Goal: Use online tool/utility: Utilize a website feature to perform a specific function

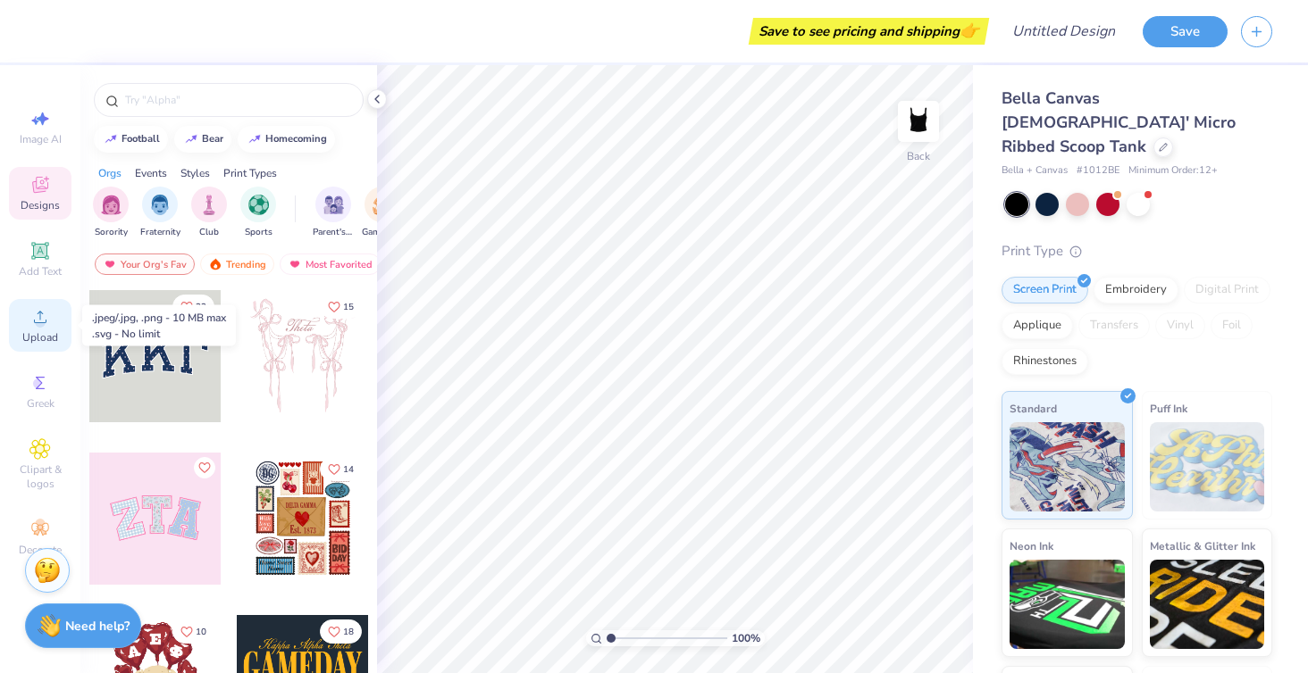
click at [45, 308] on icon at bounding box center [39, 316] width 21 height 21
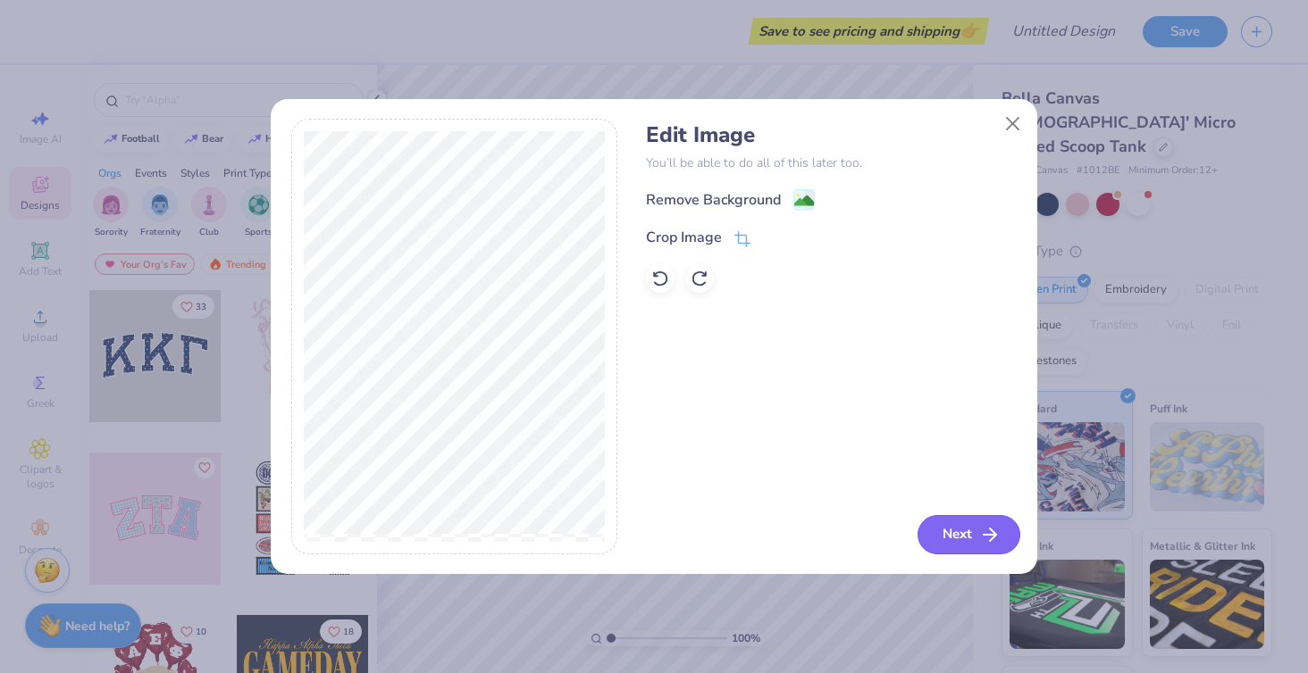
click at [981, 524] on icon "button" at bounding box center [989, 534] width 21 height 21
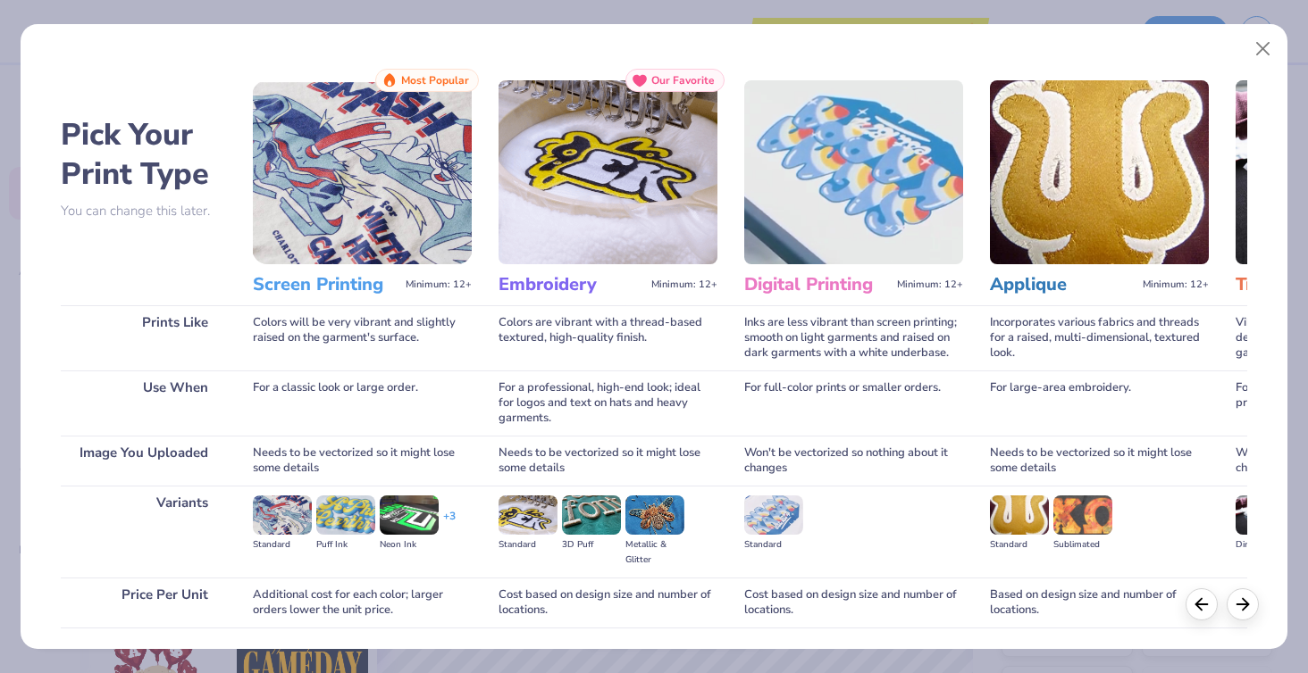
click at [625, 138] on img at bounding box center [607, 172] width 219 height 184
click at [668, 90] on div "Our Favorite" at bounding box center [674, 80] width 99 height 23
click at [1268, 52] on button "Close" at bounding box center [1263, 49] width 34 height 34
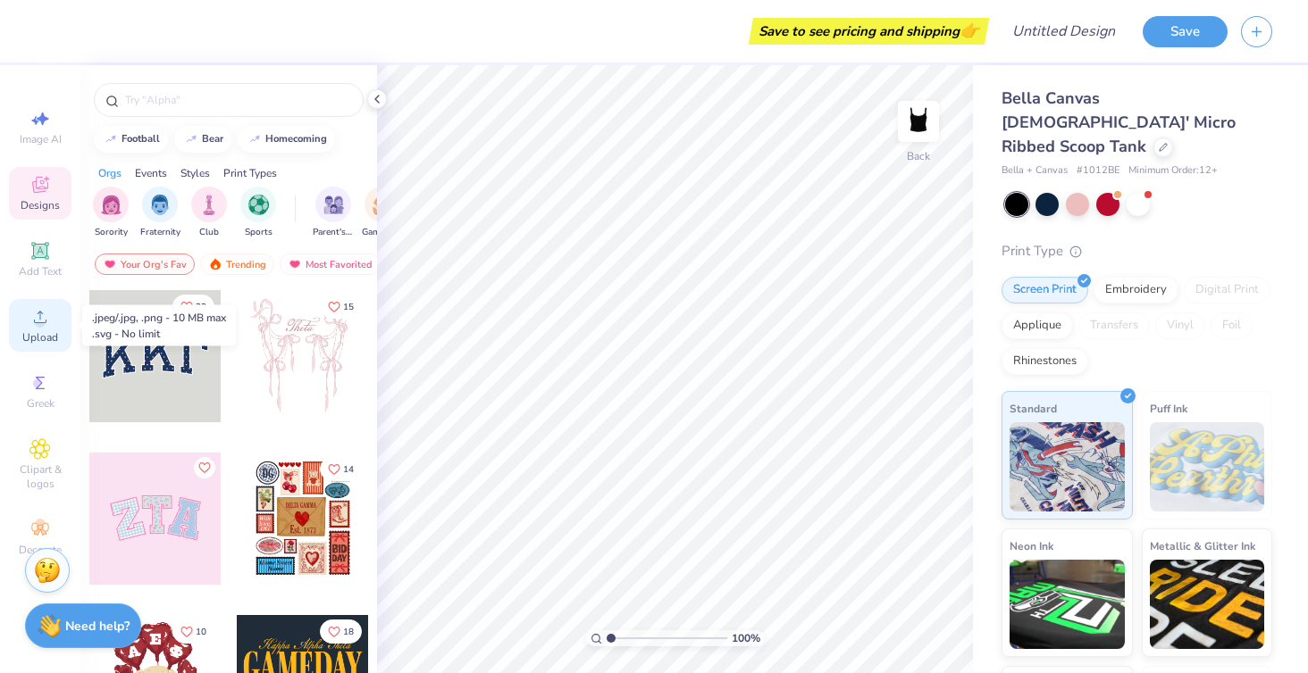
click at [34, 310] on icon at bounding box center [39, 316] width 21 height 21
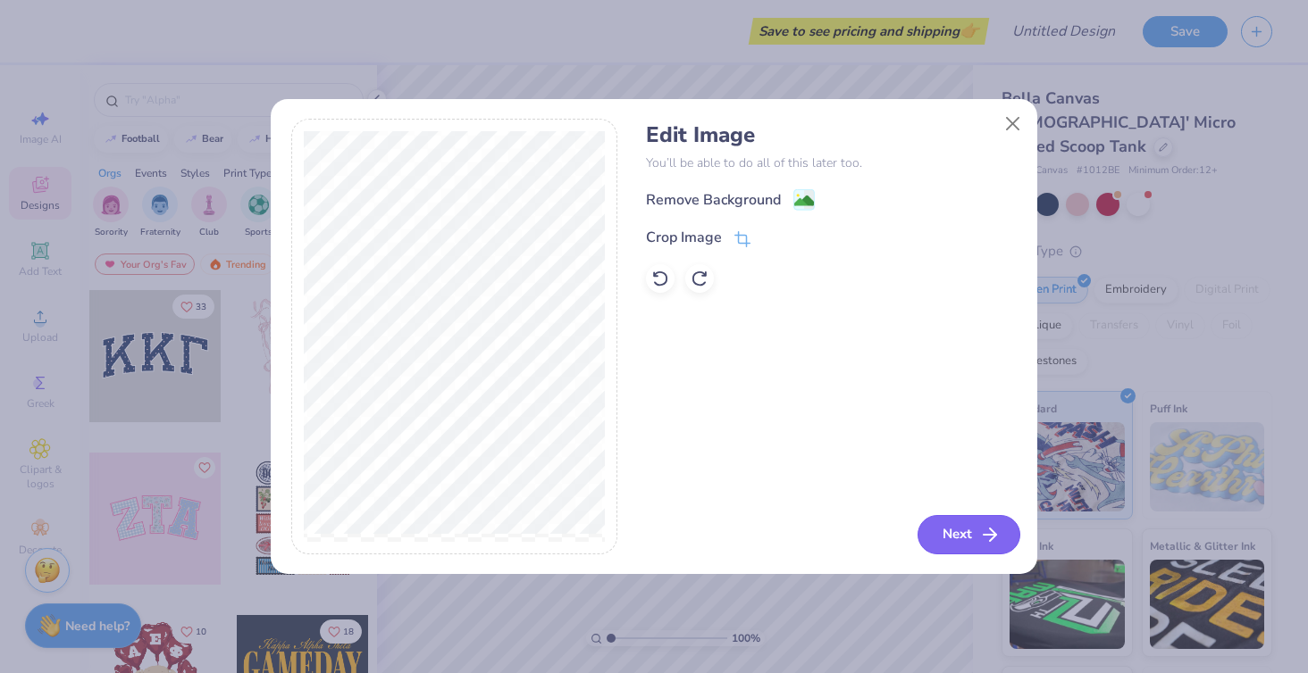
click at [966, 521] on button "Next" at bounding box center [968, 534] width 103 height 39
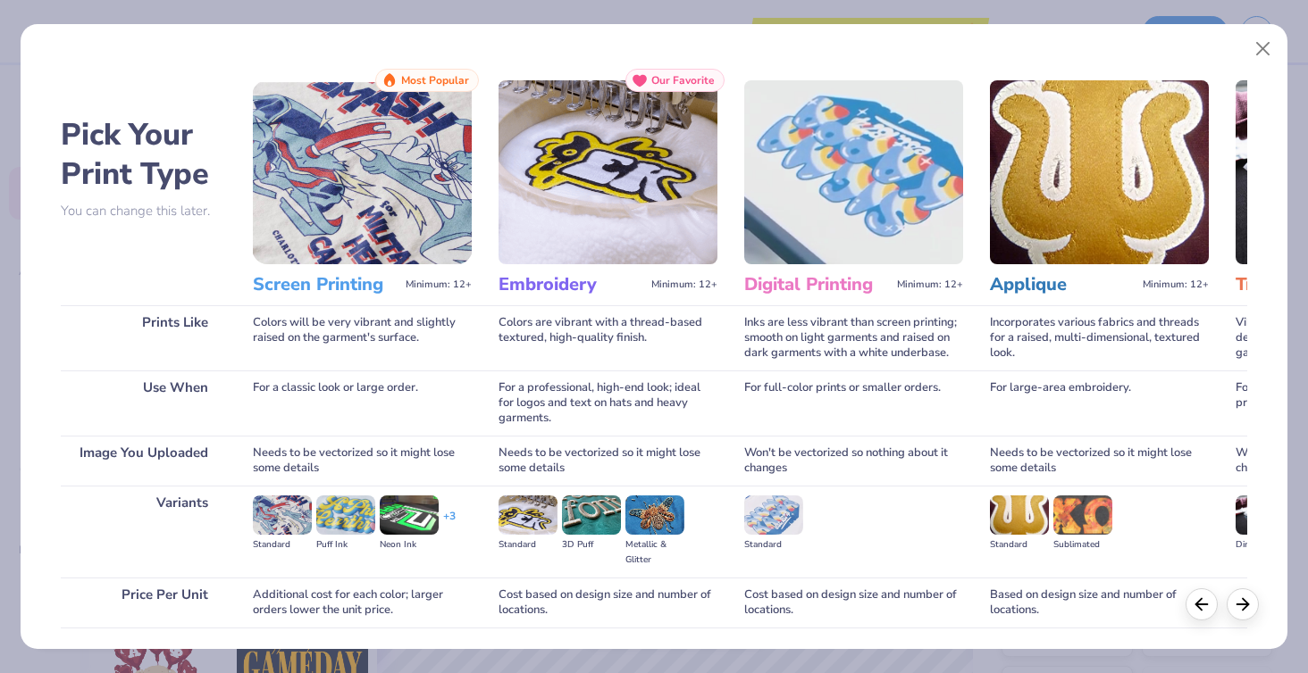
click at [524, 142] on img at bounding box center [607, 172] width 219 height 184
click at [305, 213] on img at bounding box center [362, 172] width 219 height 184
click at [327, 294] on h3 "Screen Printing" at bounding box center [326, 284] width 146 height 23
click at [102, 188] on h2 "Pick Your Print Type" at bounding box center [143, 154] width 165 height 79
click at [1244, 606] on polyline at bounding box center [1244, 602] width 5 height 12
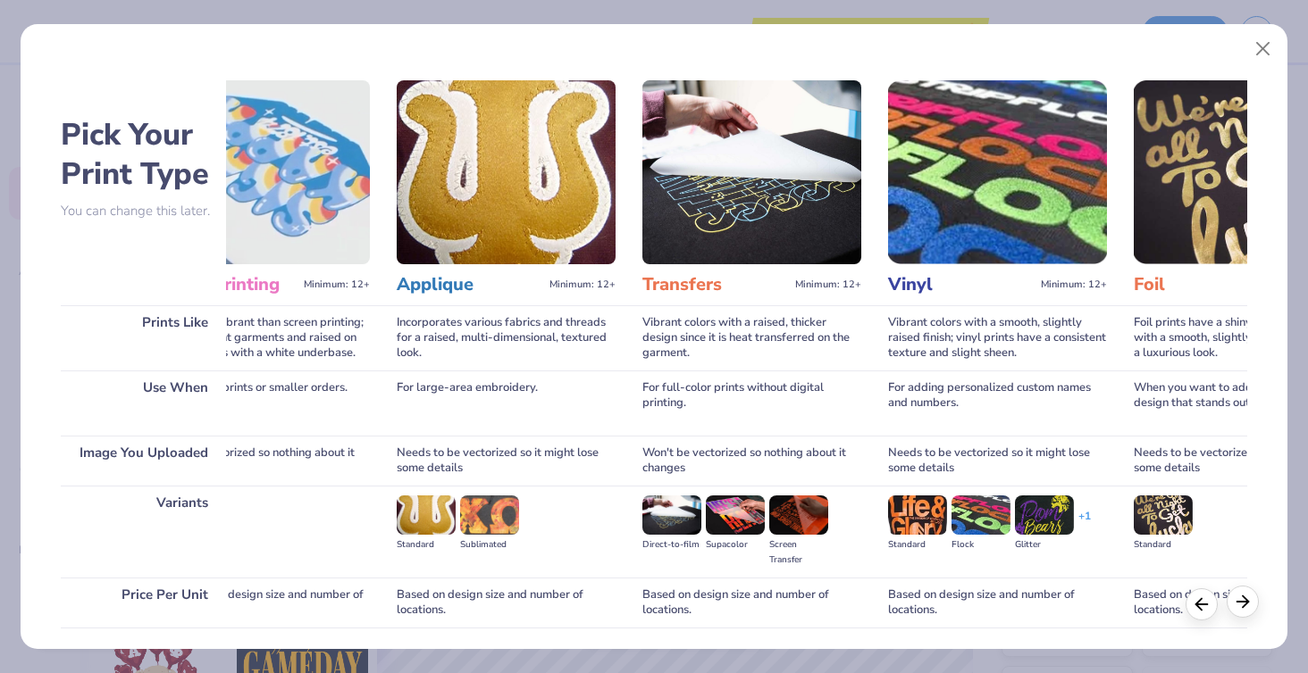
click at [1244, 606] on polyline at bounding box center [1244, 602] width 5 height 12
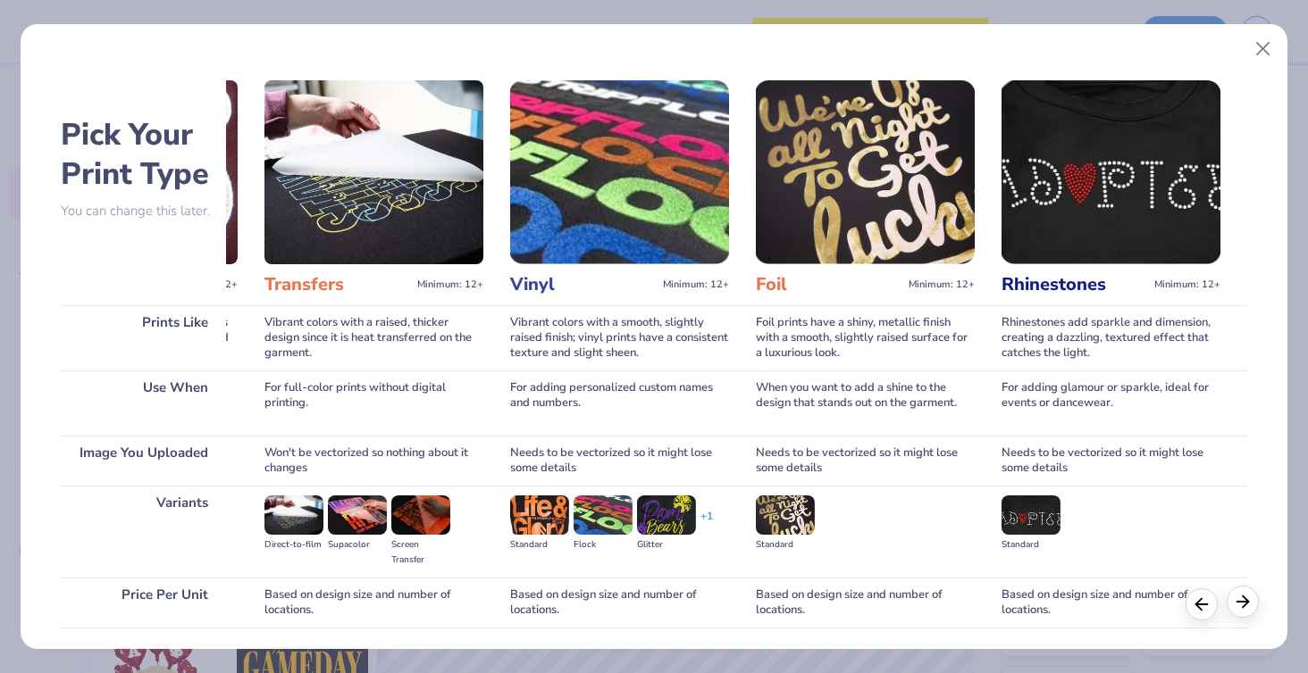
click at [1238, 606] on icon at bounding box center [1243, 602] width 20 height 20
click at [1200, 614] on div at bounding box center [1201, 602] width 32 height 32
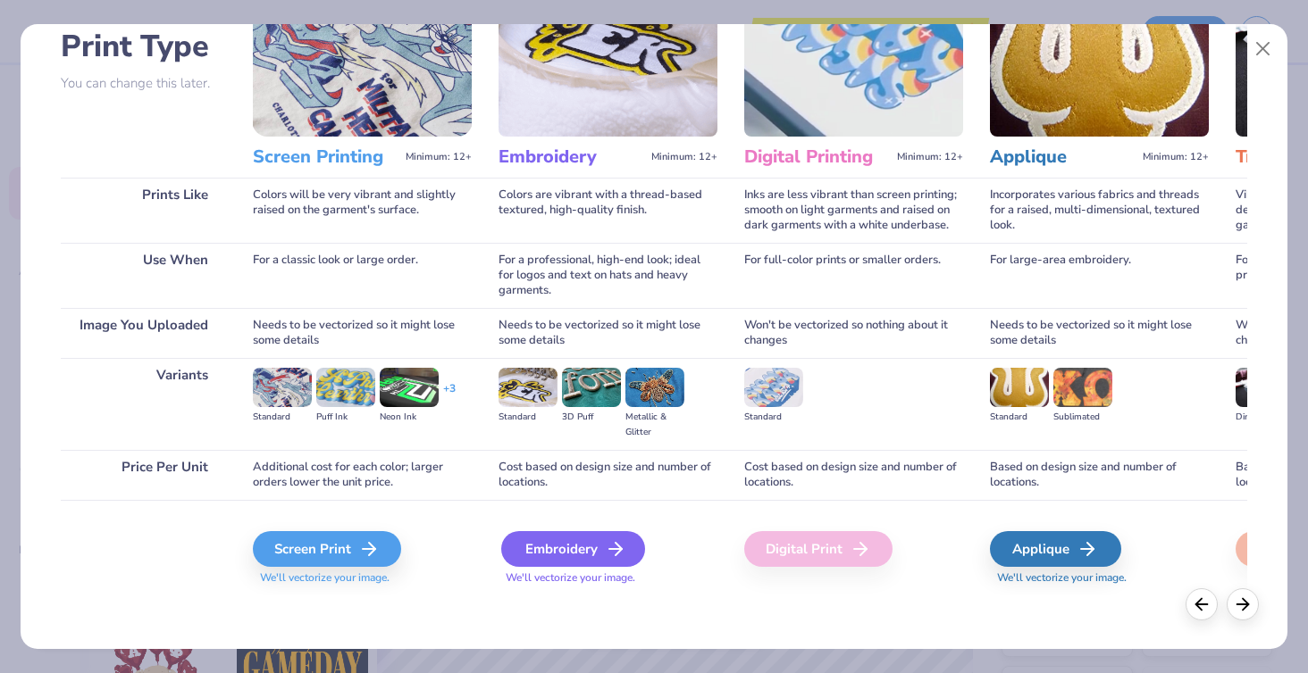
scroll to position [128, 0]
click at [600, 542] on div "Embroidery" at bounding box center [573, 549] width 144 height 36
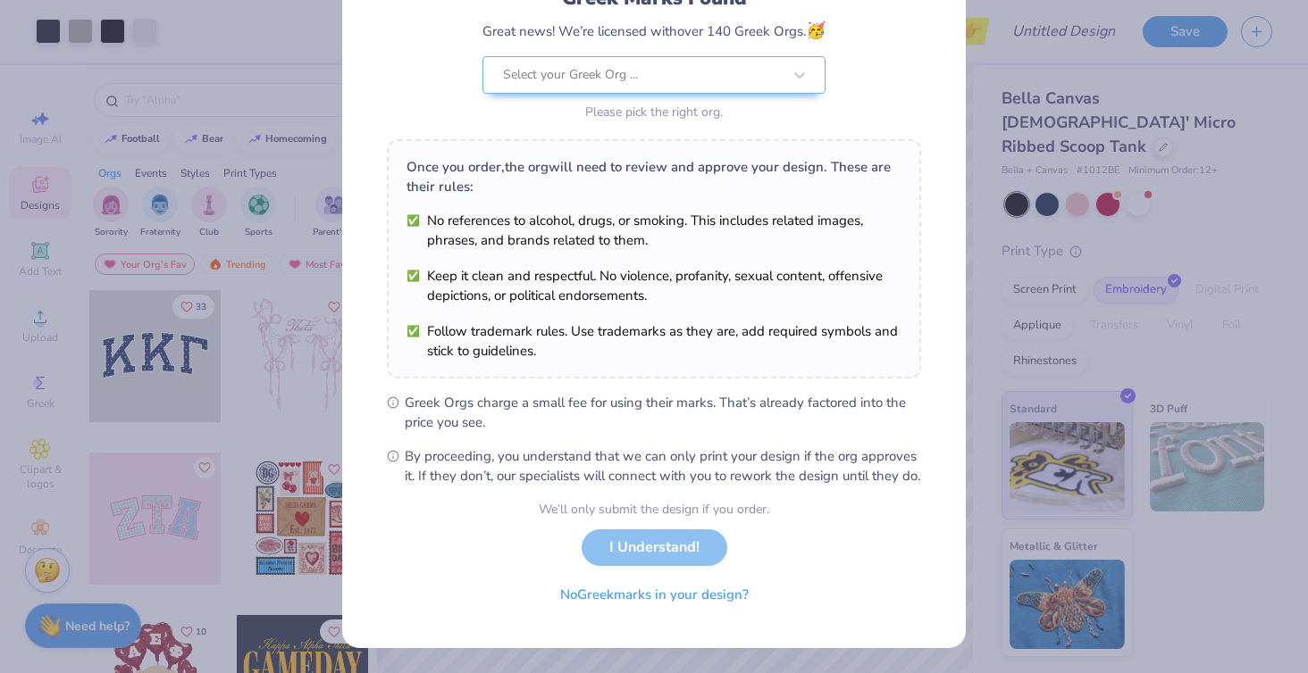
scroll to position [163, 0]
click at [692, 590] on button "No Greek marks in your design?" at bounding box center [654, 590] width 219 height 37
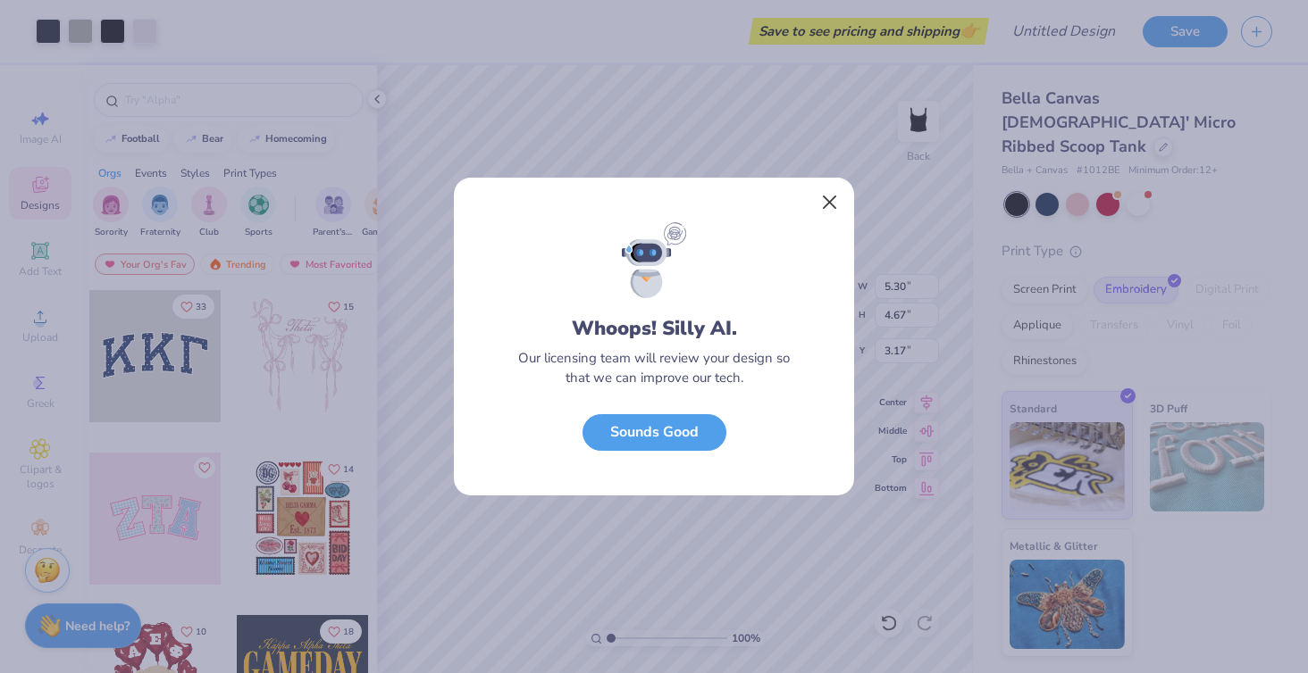
click at [827, 195] on button "Close" at bounding box center [830, 203] width 34 height 34
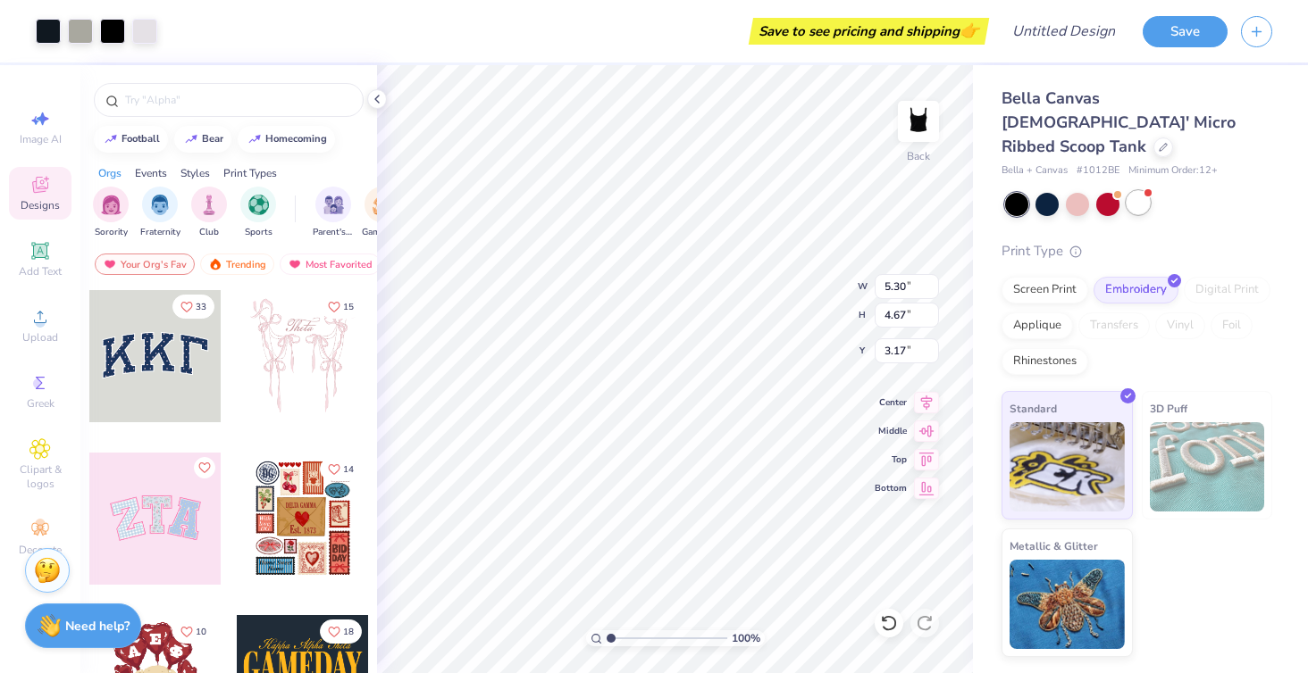
click at [1137, 191] on div at bounding box center [1137, 202] width 23 height 23
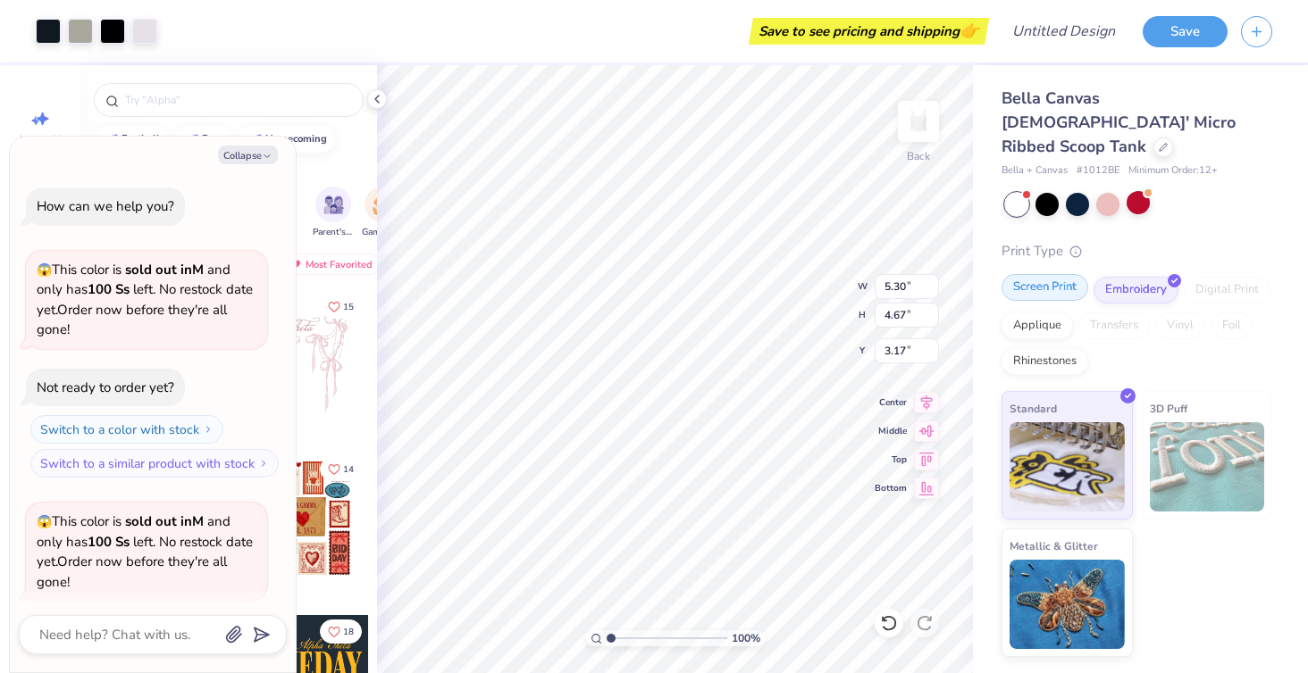
scroll to position [133, 0]
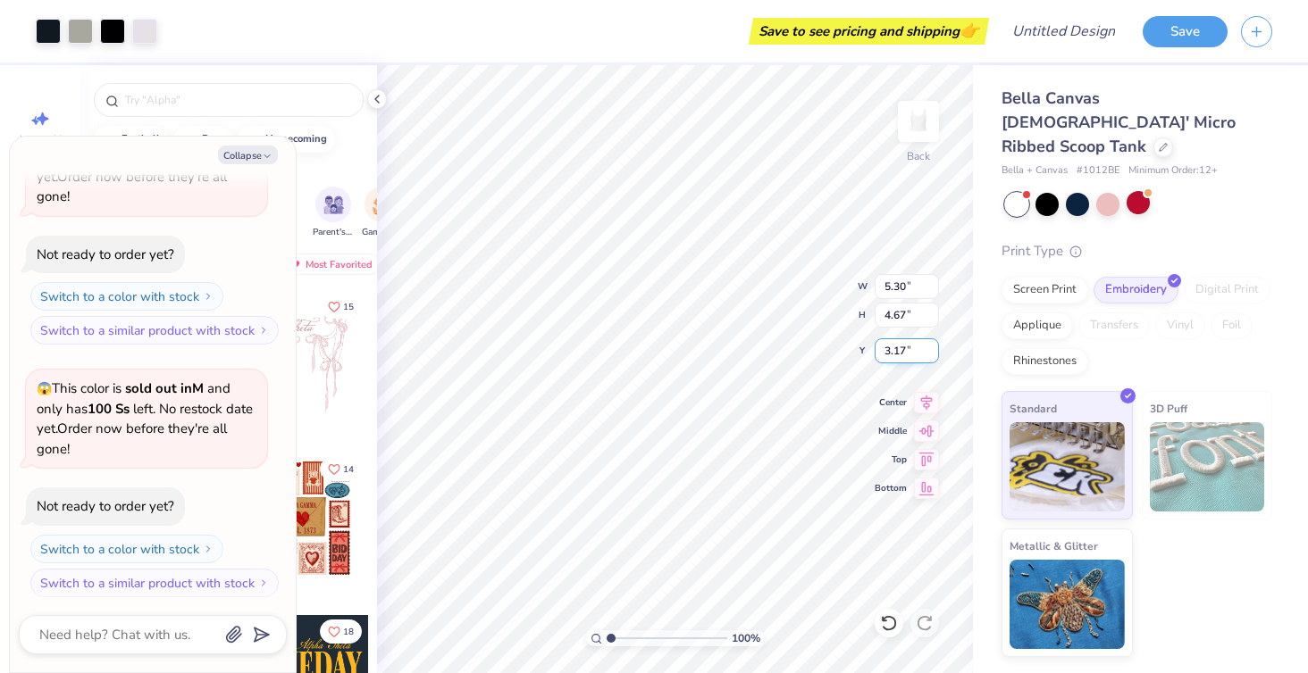
type textarea "x"
type input "1.77"
type textarea "x"
type input "2.00"
click at [1045, 274] on div "Screen Print" at bounding box center [1044, 287] width 87 height 27
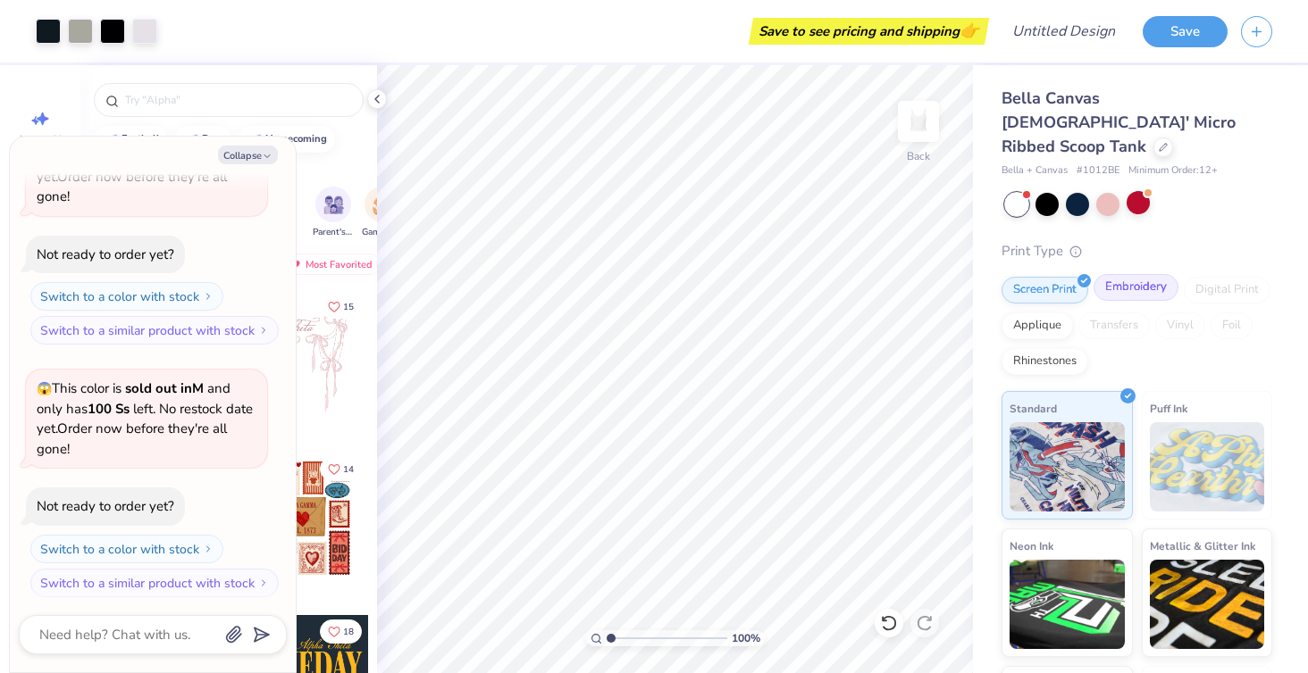
click at [1141, 274] on div "Embroidery" at bounding box center [1135, 287] width 85 height 27
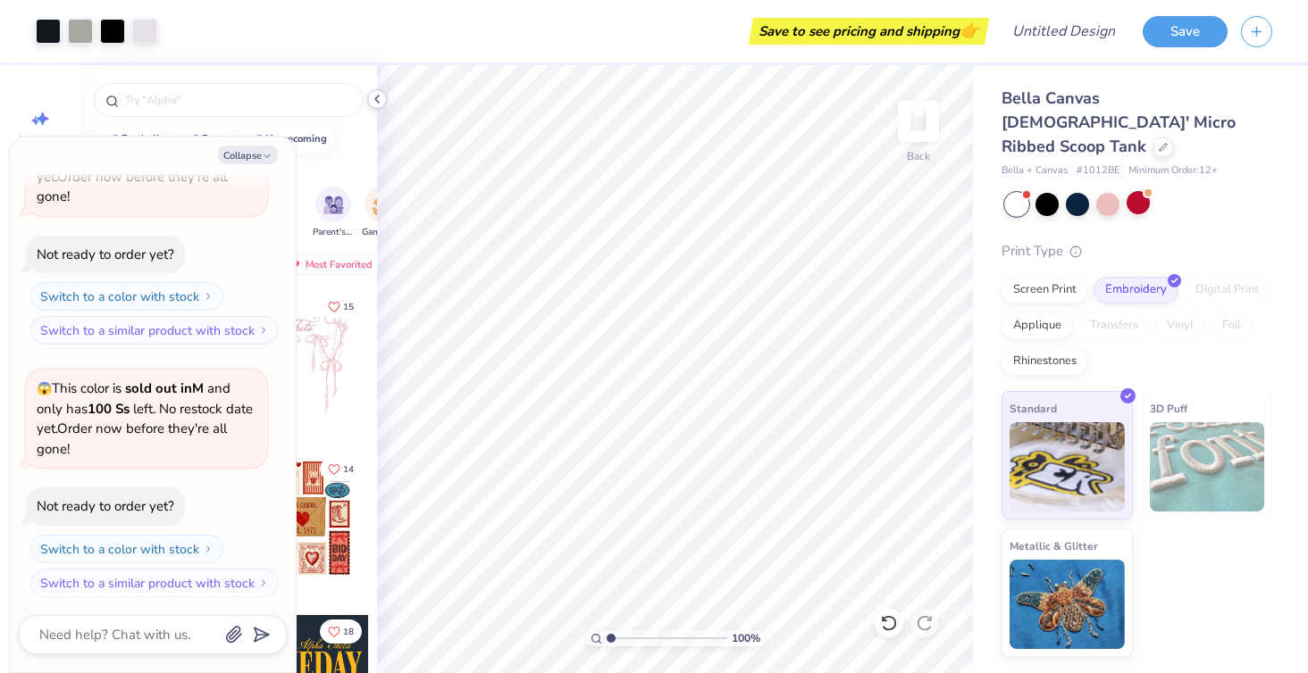
click at [380, 100] on icon at bounding box center [377, 99] width 14 height 14
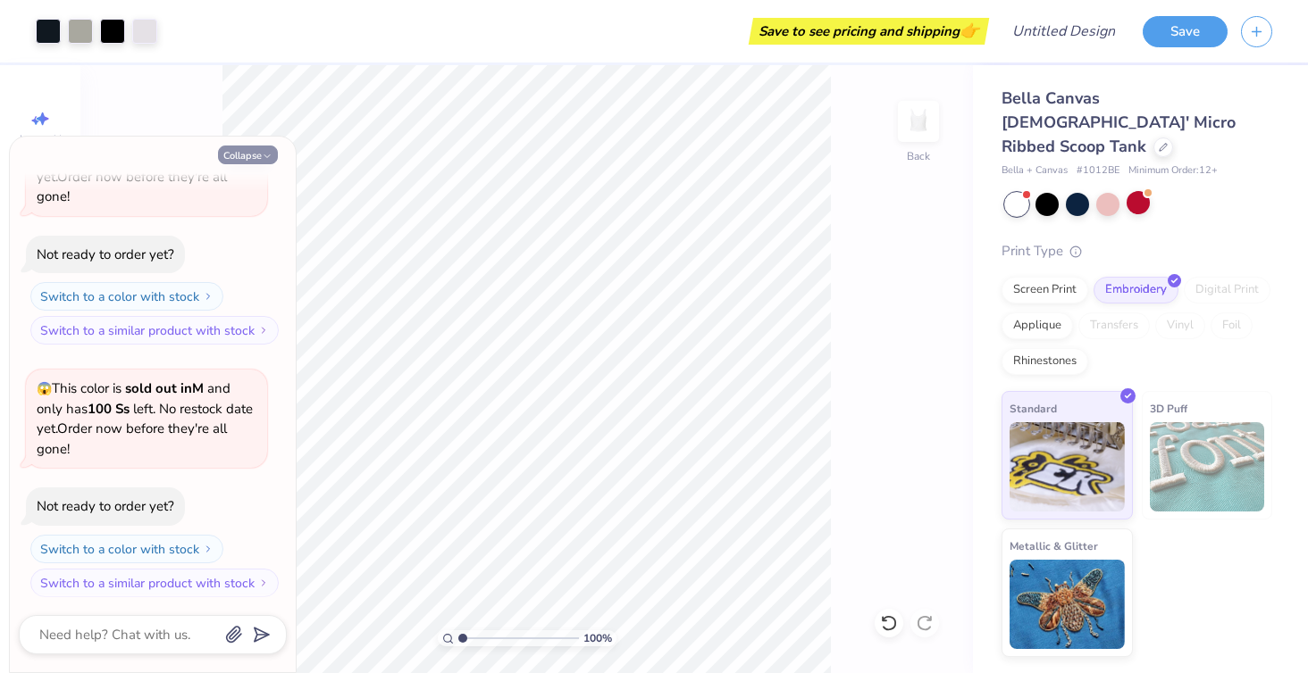
click at [278, 154] on button "Collapse" at bounding box center [248, 155] width 60 height 19
type textarea "x"
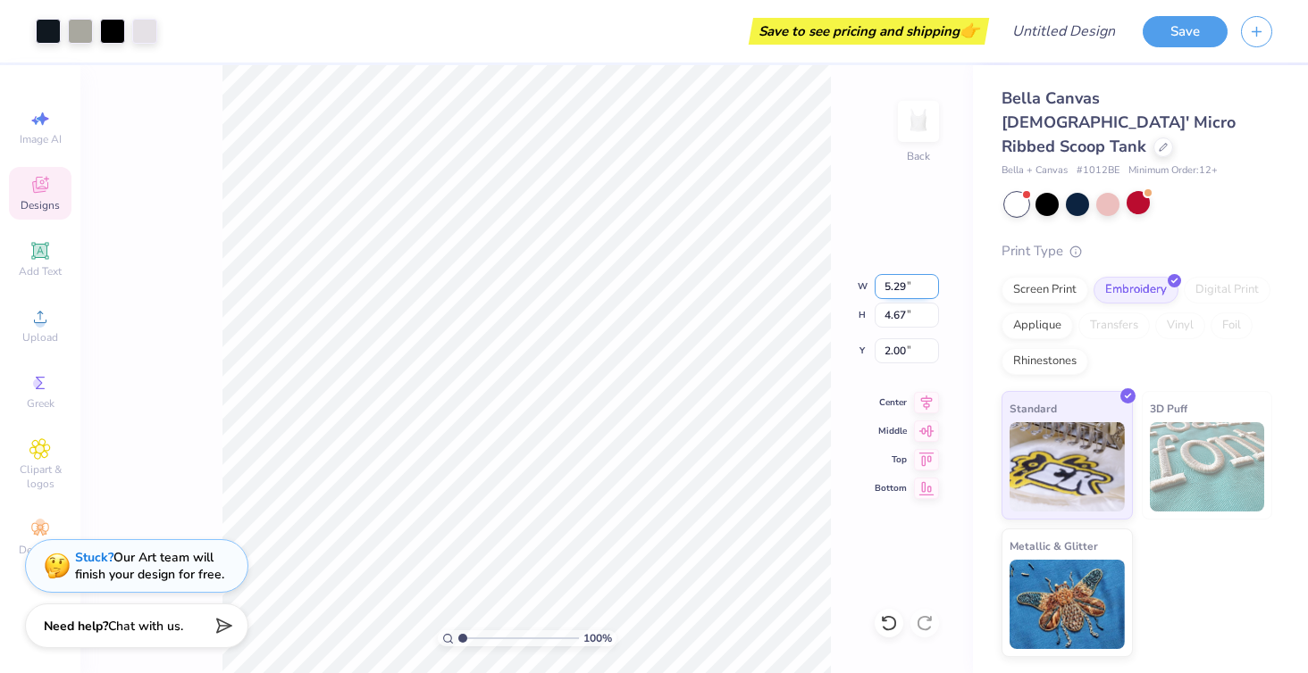
click at [933, 288] on input "5.29" at bounding box center [906, 286] width 64 height 25
type input "5.28"
click at [933, 288] on input "5.28" at bounding box center [906, 286] width 64 height 25
type input "4.65"
type input "2.01"
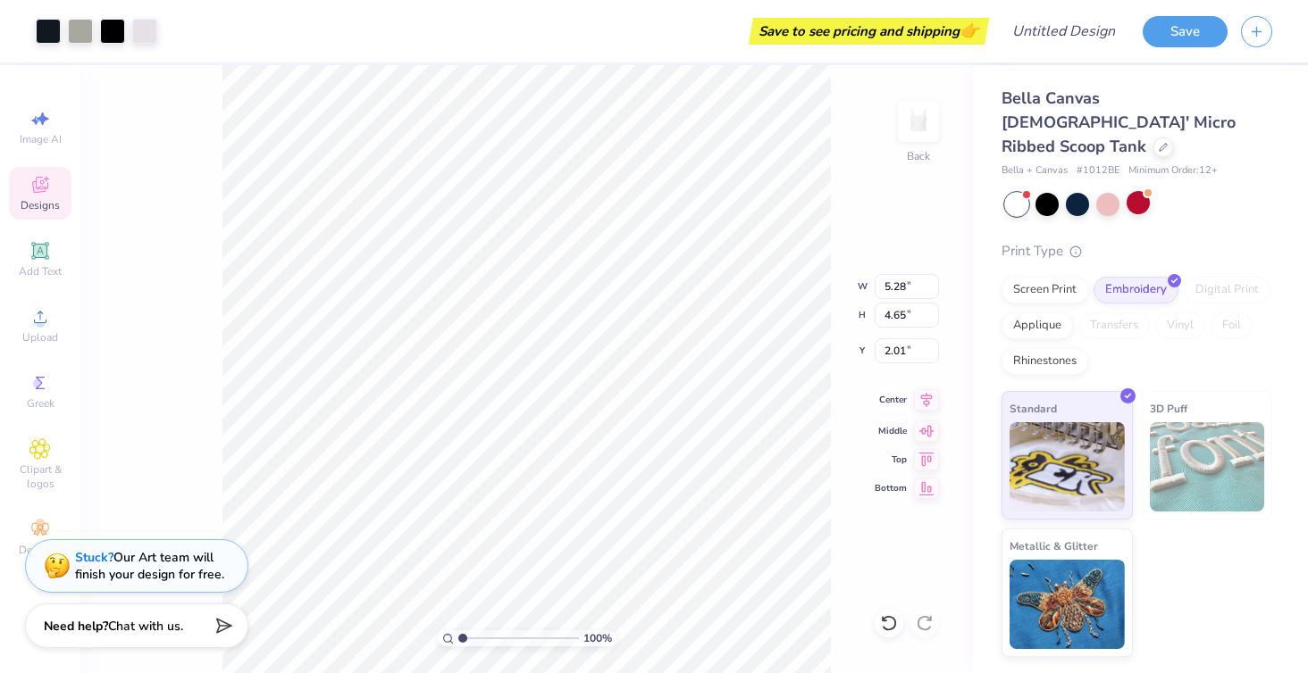
click at [924, 397] on icon at bounding box center [926, 399] width 25 height 21
click at [927, 420] on div "100 % Back W 5.28 5.28 " H 4.65 4.65 " Y 2.01 2.01 " Center Middle Top Bottom" at bounding box center [526, 369] width 892 height 608
type input "1.80"
type input "5.80"
type input "5.11"
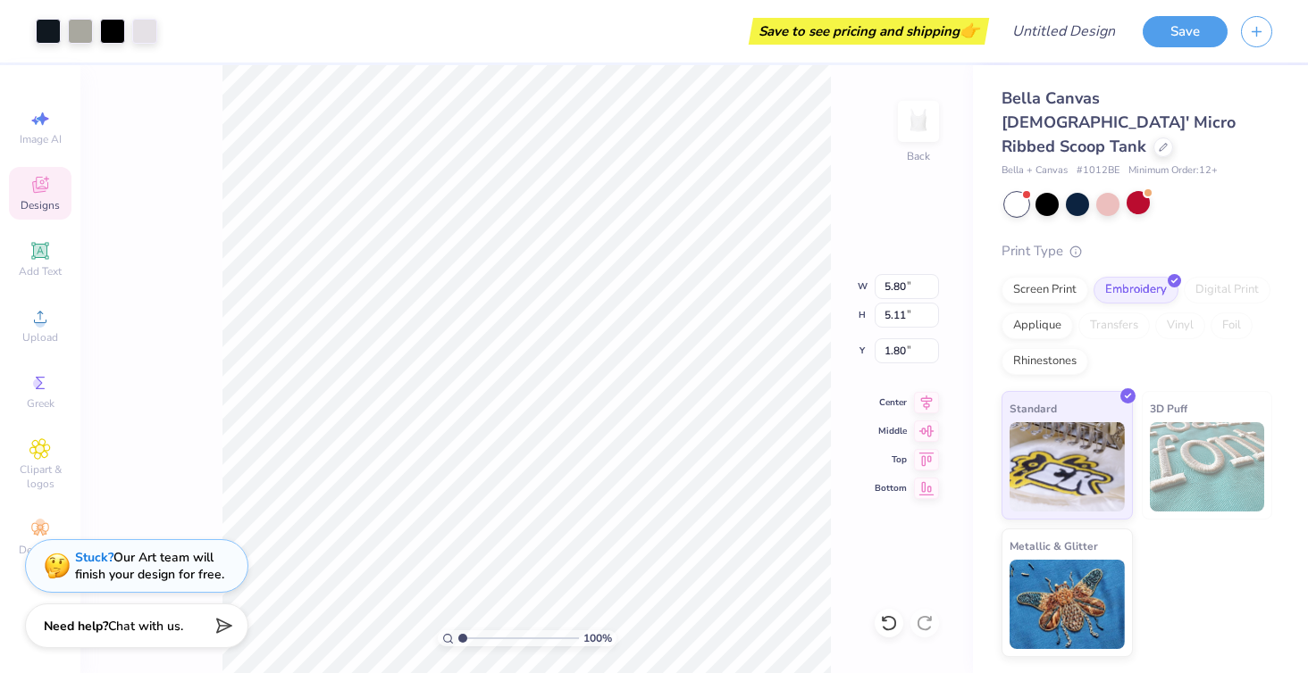
type input "6.40"
type input "5.63"
type input "1.59"
type input "1.14"
